Goal: Check status: Check status

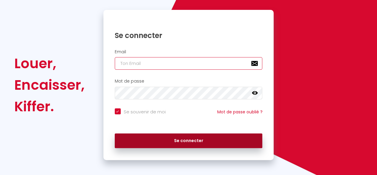
type input "[EMAIL_ADDRESS][DOMAIN_NAME]"
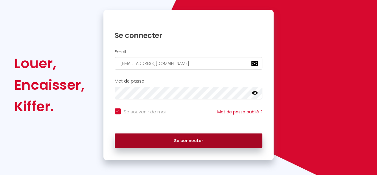
click at [156, 136] on button "Se connecter" at bounding box center [189, 140] width 148 height 15
checkbox input "true"
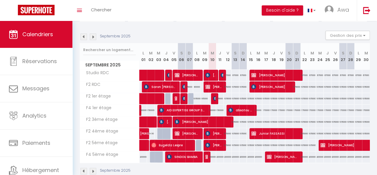
scroll to position [56, 0]
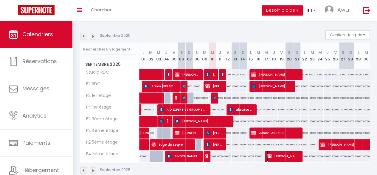
click at [287, 154] on span "[PERSON_NAME] Propriétaire" at bounding box center [283, 155] width 32 height 11
select select "OK"
select select "KO"
select select "0"
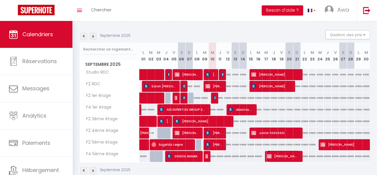
select select "1"
select select
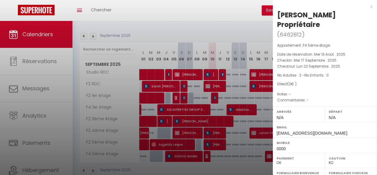
click at [273, 90] on div "Appartement : F4 5ème étage Date de réservation : Mer 13 Août . 2025 Checkin : …" at bounding box center [325, 72] width 104 height 61
click at [256, 105] on div at bounding box center [188, 87] width 377 height 175
